Goal: Task Accomplishment & Management: Manage account settings

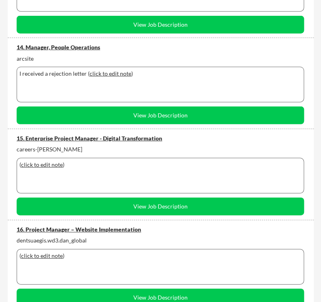
scroll to position [1295, 0]
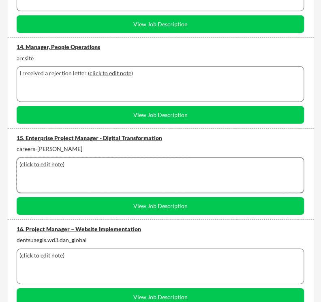
click at [77, 172] on div "( click to edit note )" at bounding box center [160, 176] width 287 height 36
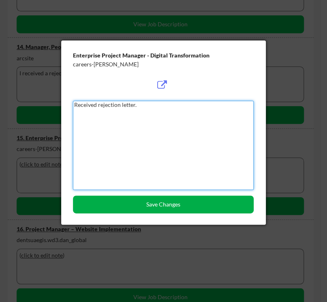
type textarea "Received rejection letter."
click at [150, 204] on button "Save Changes" at bounding box center [163, 205] width 181 height 18
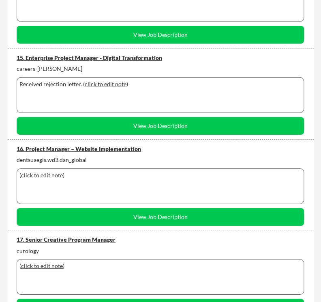
scroll to position [1376, 0]
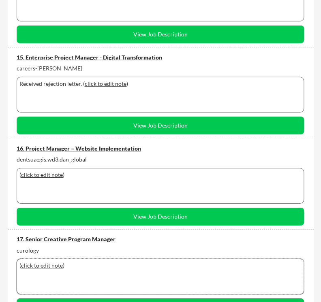
click at [97, 266] on div "( click to edit note )" at bounding box center [159, 266] width 281 height 8
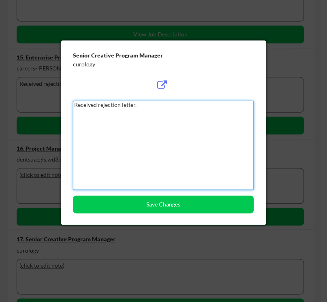
type textarea "Received rejection letter."
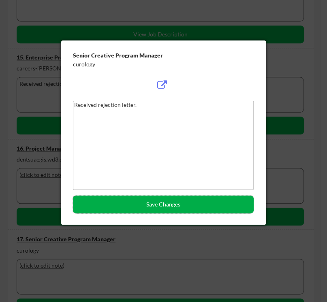
click at [160, 206] on button "Save Changes" at bounding box center [163, 205] width 181 height 18
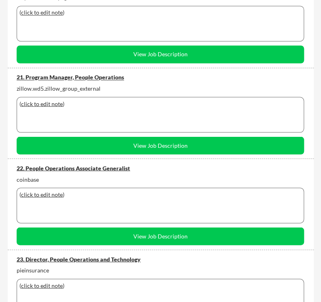
scroll to position [1902, 0]
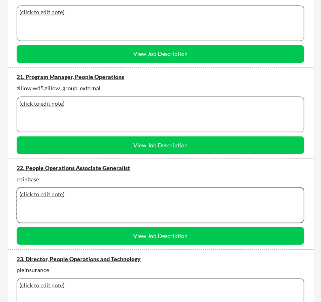
click at [117, 195] on div "( click to edit note )" at bounding box center [159, 194] width 281 height 8
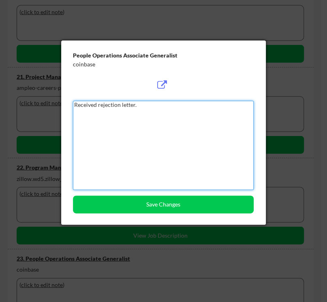
type textarea "Received rejection letter."
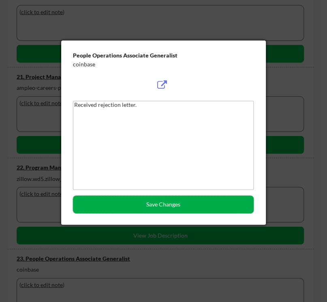
click at [138, 206] on button "Save Changes" at bounding box center [163, 205] width 181 height 18
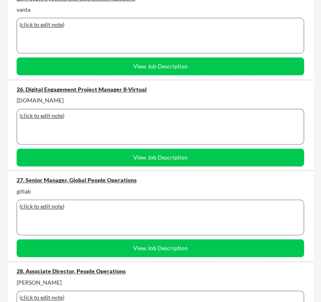
scroll to position [2345, 0]
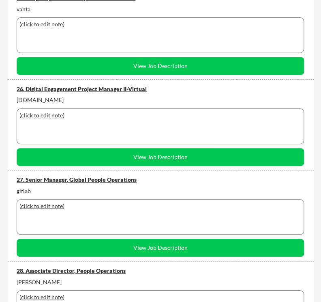
click at [86, 207] on div "( click to edit note )" at bounding box center [159, 206] width 281 height 8
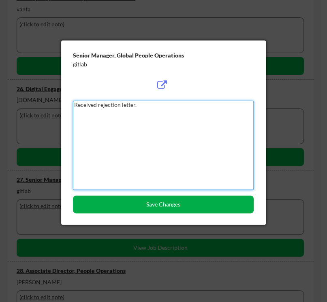
type textarea "Received rejection letter."
click at [151, 204] on button "Save Changes" at bounding box center [163, 205] width 181 height 18
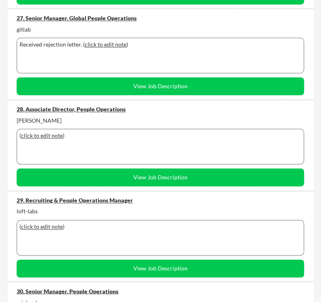
click at [96, 143] on div "( click to edit note )" at bounding box center [160, 147] width 287 height 36
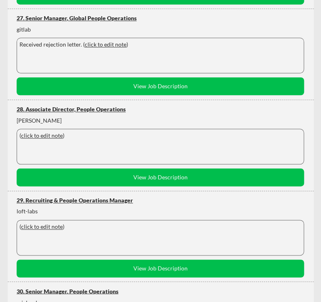
scroll to position [2506, 0]
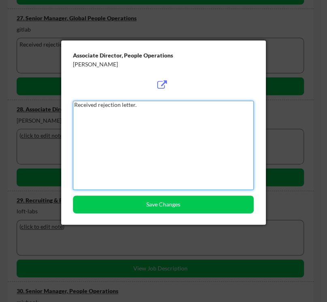
type textarea "Received rejection letter."
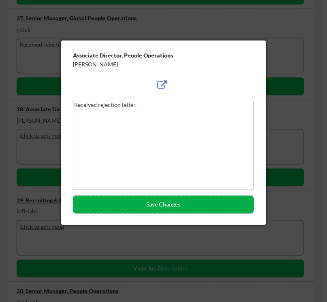
click at [116, 205] on button "Save Changes" at bounding box center [163, 205] width 181 height 18
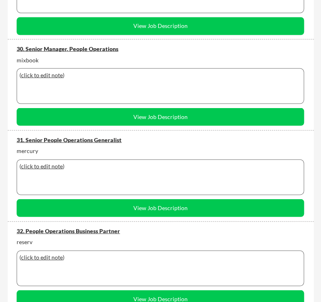
scroll to position [2749, 0]
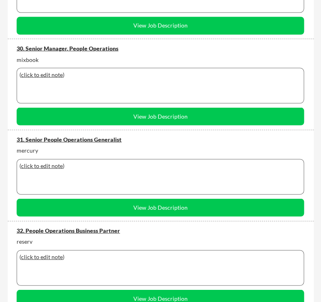
click at [81, 175] on div "( click to edit note )" at bounding box center [160, 177] width 287 height 36
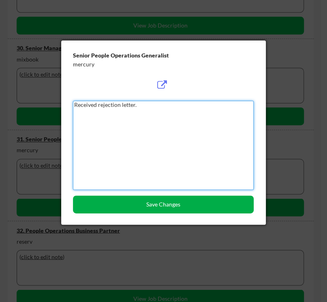
type textarea "Received rejection letter."
click at [112, 200] on button "Save Changes" at bounding box center [163, 205] width 181 height 18
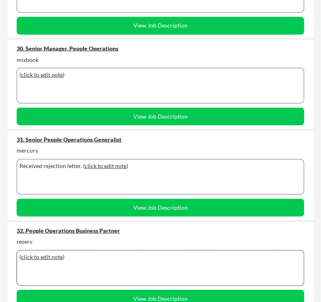
click at [101, 260] on div "( click to edit note )" at bounding box center [160, 268] width 287 height 36
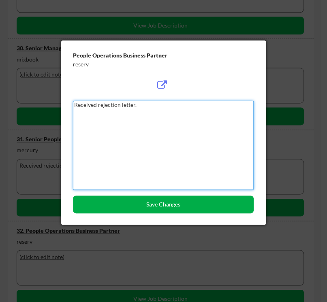
type textarea "Received rejection letter."
click at [112, 205] on button "Save Changes" at bounding box center [163, 205] width 181 height 18
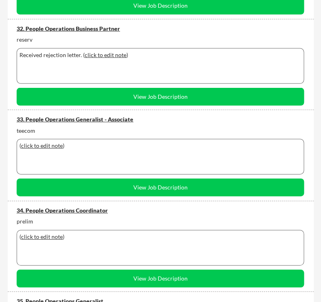
scroll to position [2952, 0]
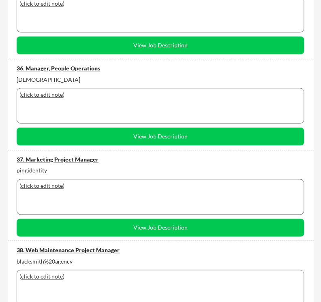
click at [83, 106] on div "( click to edit note )" at bounding box center [160, 106] width 287 height 36
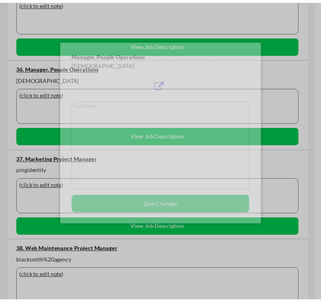
scroll to position [3276, 0]
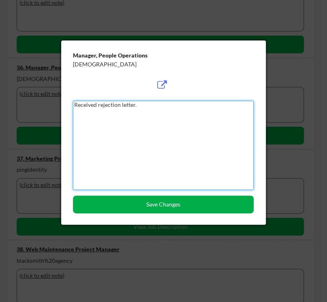
type textarea "Received rejection letter."
click at [143, 203] on button "Save Changes" at bounding box center [163, 205] width 181 height 18
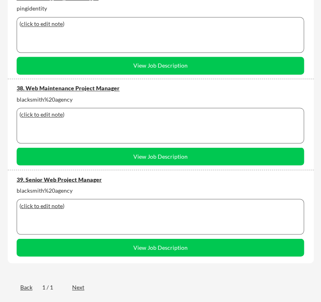
click at [95, 114] on div "( click to edit note )" at bounding box center [159, 115] width 281 height 8
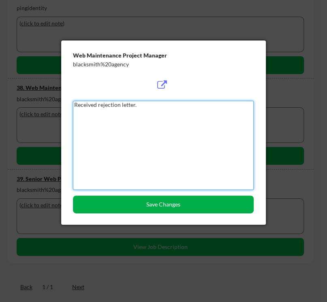
type textarea "Received rejection letter."
click at [146, 198] on button "Save Changes" at bounding box center [163, 205] width 181 height 18
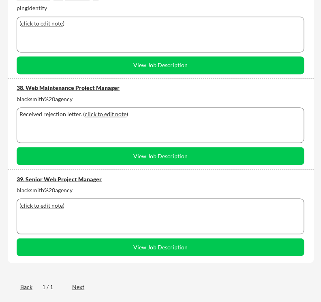
click at [106, 217] on div "( click to edit note )" at bounding box center [160, 216] width 287 height 36
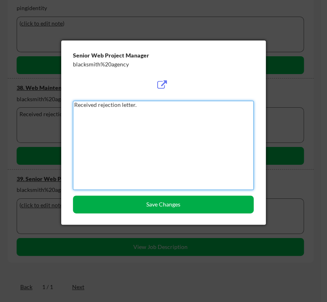
type textarea "Received rejection letter."
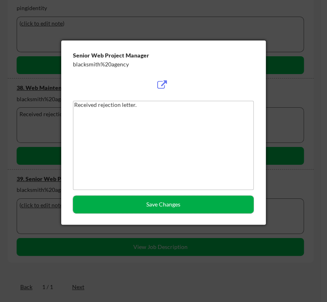
click at [162, 207] on button "Save Changes" at bounding box center [163, 205] width 181 height 18
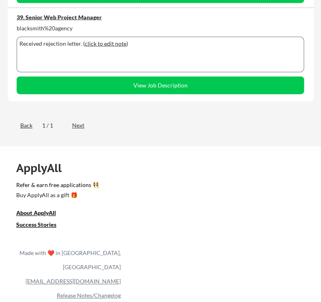
scroll to position [3599, 0]
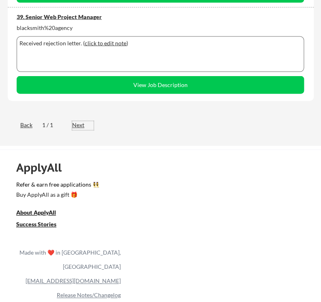
click at [79, 125] on div "Next" at bounding box center [82, 125] width 21 height 8
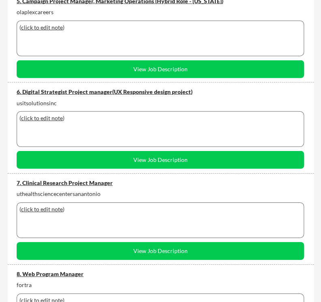
scroll to position [522, 0]
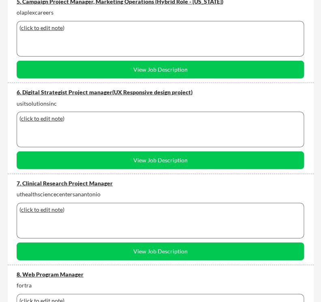
click at [78, 181] on div "7. Clinical Research Project Manager" at bounding box center [160, 183] width 287 height 8
click at [74, 90] on div "6. Digital Strategist Project manager(UX Responsive design project)" at bounding box center [160, 92] width 287 height 8
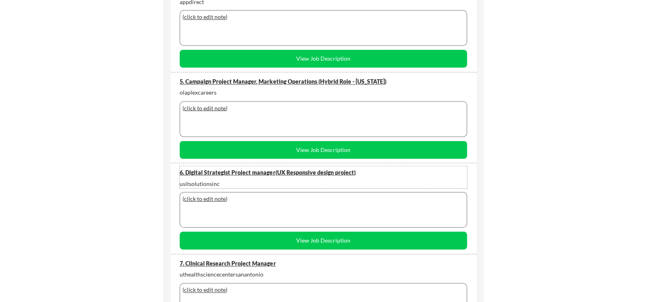
scroll to position [441, 0]
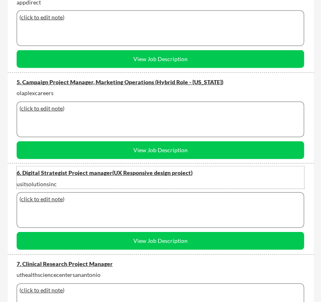
click at [109, 81] on div "5. Campaign Project Manager, Marketing Operations (Hybrid Role - [US_STATE])" at bounding box center [160, 82] width 287 height 8
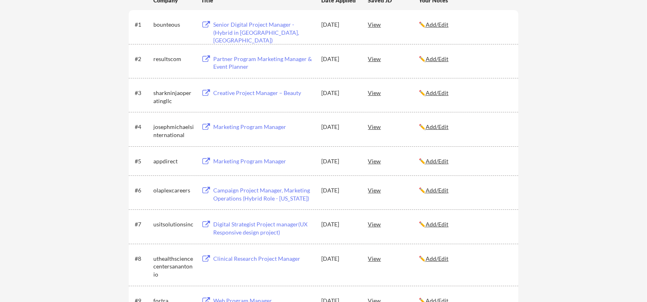
scroll to position [160, 0]
click at [239, 160] on div "Marketing Program Manager" at bounding box center [263, 162] width 100 height 8
click at [239, 126] on div "Marketing Program Manager" at bounding box center [263, 128] width 100 height 8
click at [255, 90] on div "Creative Project Manager – Beauty" at bounding box center [263, 93] width 100 height 8
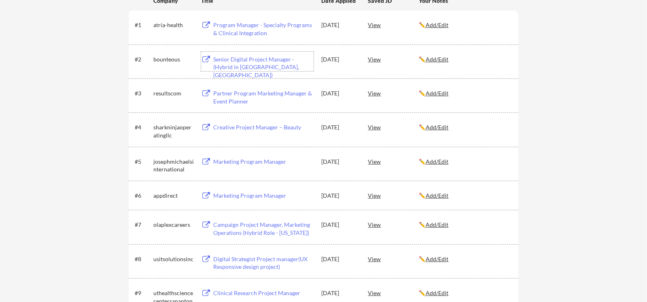
click at [232, 58] on div "Senior Digital Project Manager - (Hybrid in [GEOGRAPHIC_DATA], [GEOGRAPHIC_DATA…" at bounding box center [263, 67] width 100 height 24
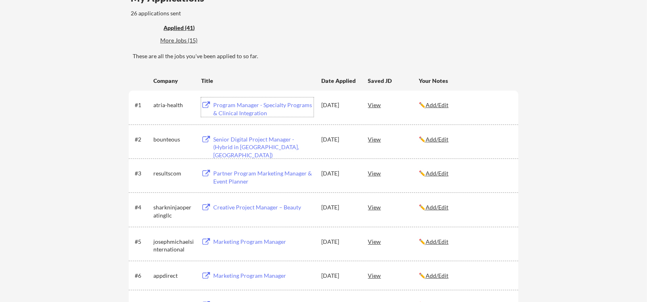
scroll to position [80, 0]
click at [258, 105] on div "Program Manager - Specialty Programs & Clinical Integration" at bounding box center [263, 110] width 100 height 16
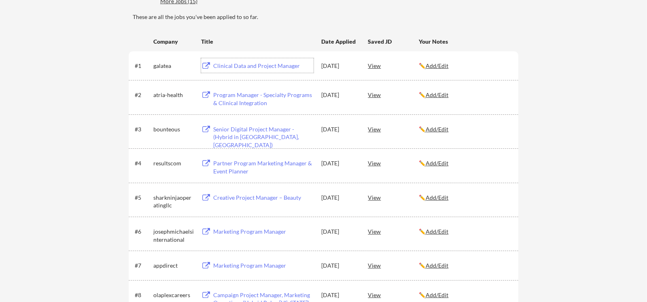
scroll to position [120, 0]
click at [239, 162] on div "Partner Program Marketing Manager & Event Planner" at bounding box center [263, 167] width 100 height 16
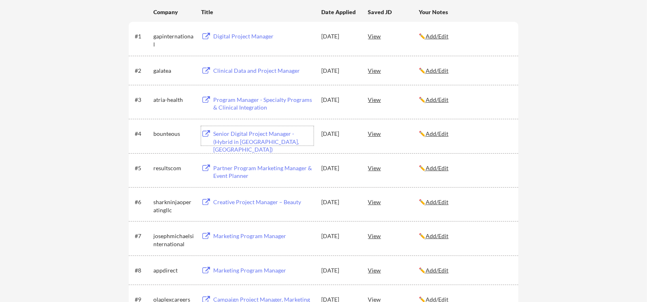
scroll to position [150, 0]
click at [245, 71] on div "Clinical Data and Project Manager" at bounding box center [263, 70] width 100 height 8
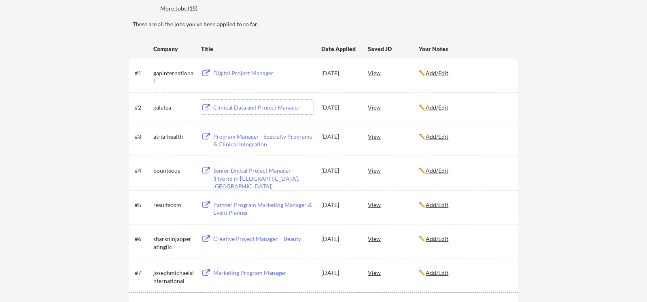
scroll to position [112, 0]
click at [230, 72] on div "Digital Project Manager" at bounding box center [263, 74] width 100 height 8
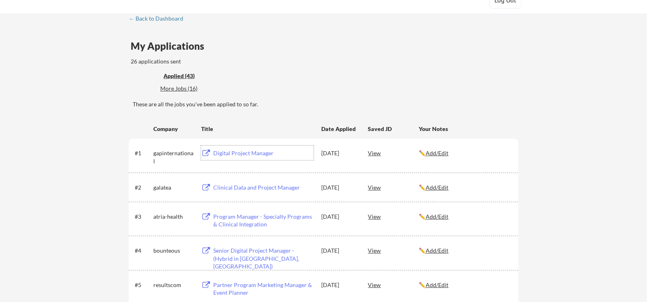
scroll to position [31, 0]
click at [178, 88] on div "More Jobs (16)" at bounding box center [190, 90] width 60 height 8
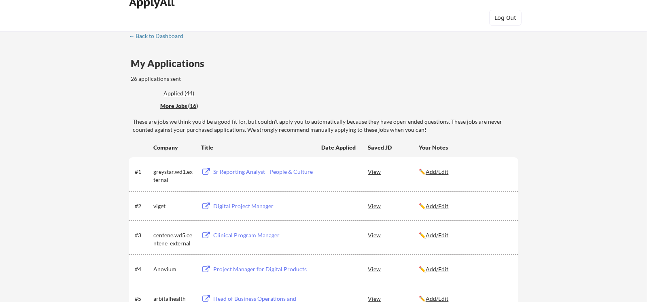
scroll to position [0, 0]
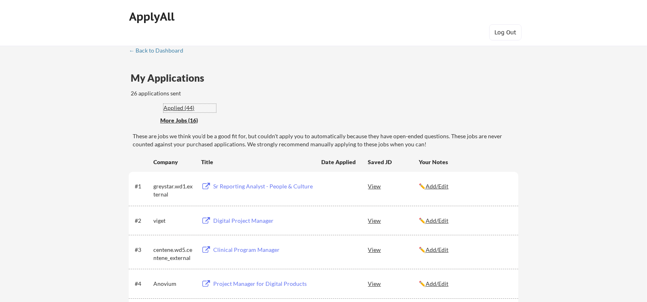
click at [182, 108] on div "Applied (44)" at bounding box center [190, 108] width 53 height 8
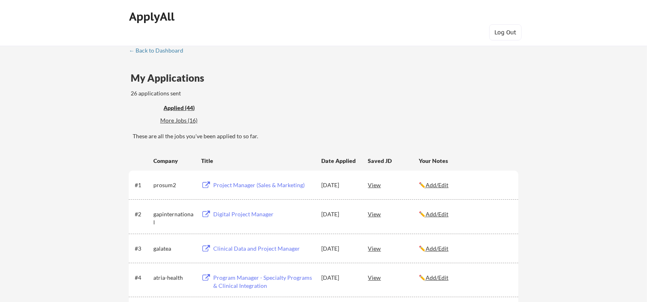
click at [248, 183] on div "Project Manager (Sales & Marketing)" at bounding box center [263, 185] width 100 height 8
click at [320, 184] on u "Add/Edit" at bounding box center [437, 185] width 23 height 7
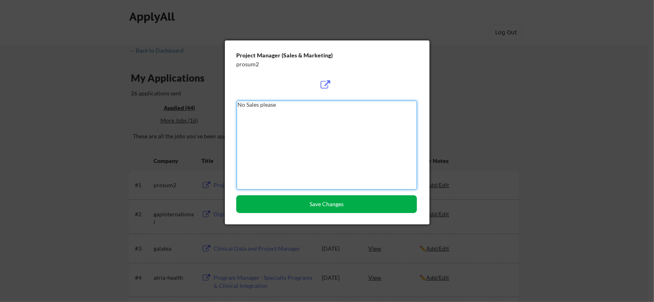
type textarea "No Sales please"
click at [310, 202] on button "Save Changes" at bounding box center [326, 205] width 181 height 18
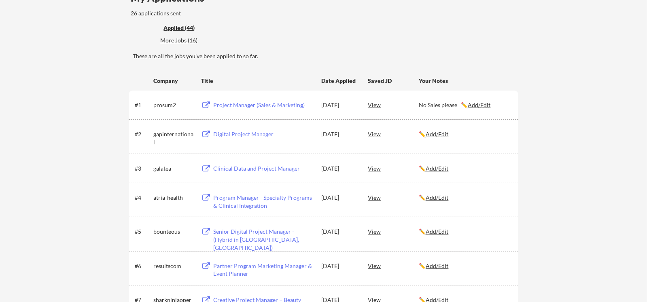
scroll to position [81, 0]
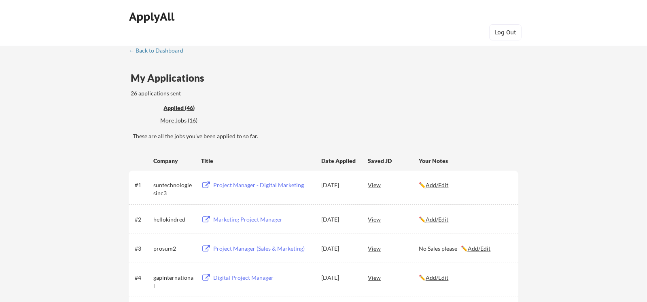
scroll to position [0, 0]
click at [187, 120] on div "More Jobs (16)" at bounding box center [190, 121] width 60 height 8
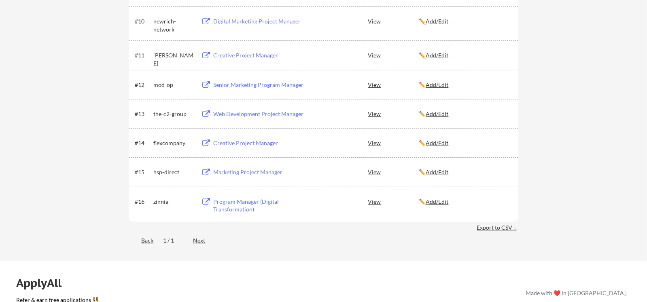
scroll to position [444, 0]
click at [200, 241] on div "Next" at bounding box center [203, 240] width 21 height 8
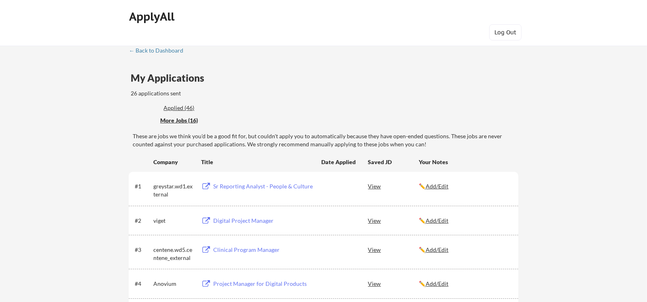
scroll to position [0, 0]
click at [179, 108] on div "Applied (46)" at bounding box center [190, 108] width 53 height 8
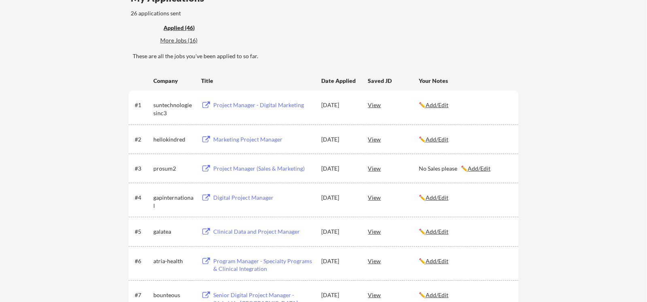
scroll to position [81, 0]
click at [219, 136] on div "Marketing Project Manager" at bounding box center [263, 139] width 100 height 8
click at [233, 103] on div "Project Manager - Digital Marketing" at bounding box center [263, 105] width 100 height 8
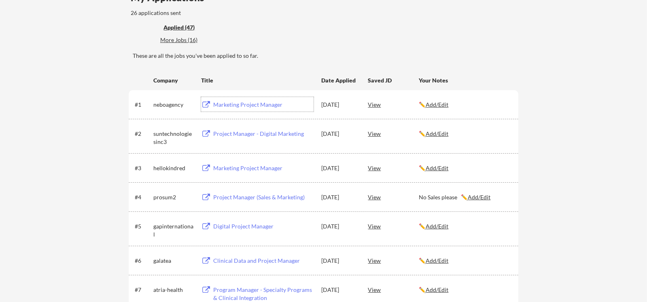
click at [224, 101] on div "Marketing Project Manager" at bounding box center [263, 105] width 100 height 8
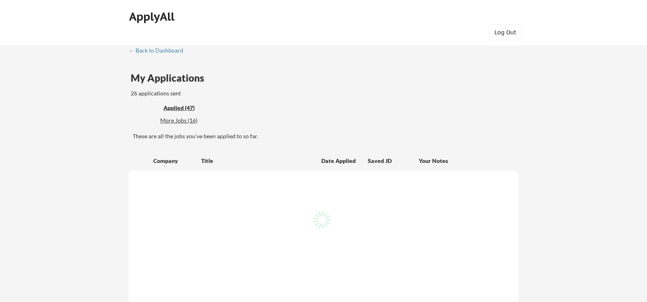
scroll to position [81, 0]
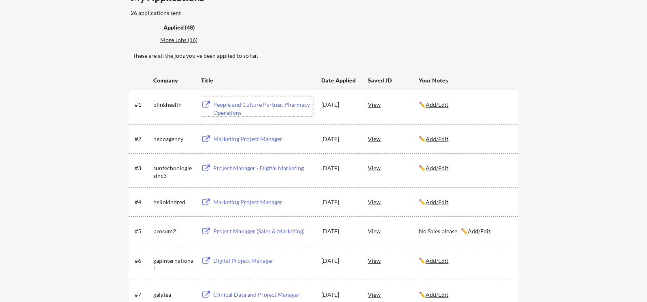
click at [243, 106] on div "People and Culture Partner, Pharmacy Operations" at bounding box center [263, 109] width 100 height 16
